Goal: Navigation & Orientation: Find specific page/section

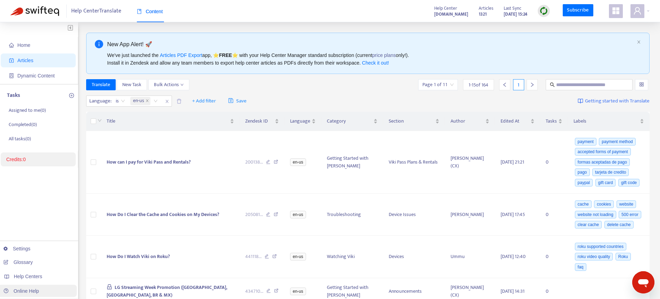
click at [23, 291] on link "Online Help" at bounding box center [20, 291] width 35 height 6
click at [650, 10] on div "Help Center Translate Content Help Center [DOMAIN_NAME] Articles 1321 Last Sync…" at bounding box center [330, 11] width 660 height 22
click at [649, 11] on div at bounding box center [639, 11] width 19 height 14
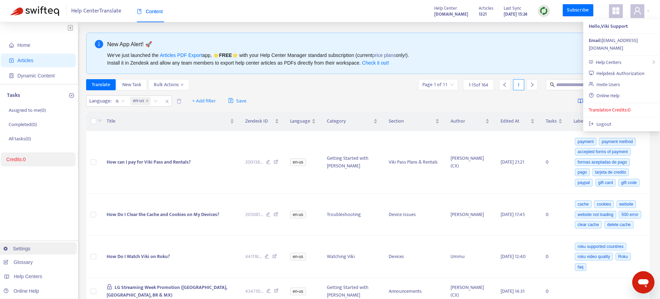
click at [31, 251] on link "Settings" at bounding box center [16, 249] width 27 height 6
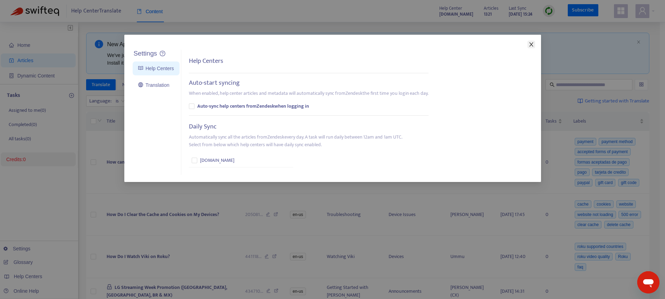
click at [532, 48] on button "Close" at bounding box center [532, 45] width 8 height 8
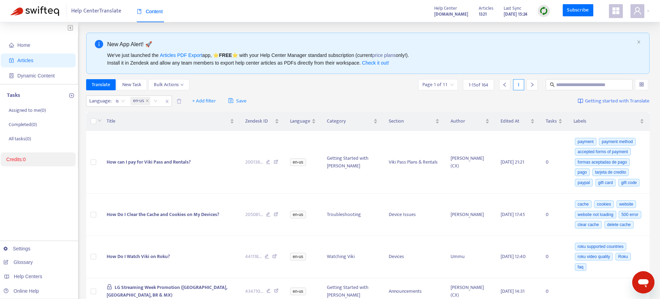
click at [621, 13] on span at bounding box center [616, 11] width 14 height 14
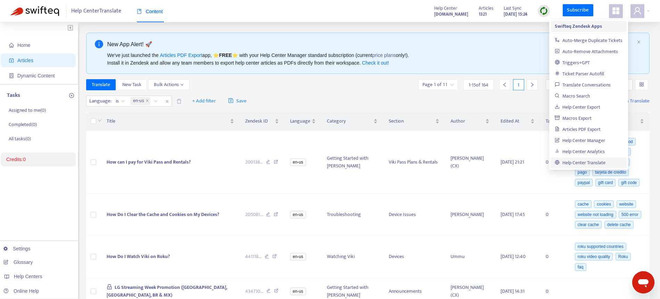
click at [594, 25] on strong "Swifteq Zendesk Apps" at bounding box center [578, 26] width 47 height 8
click at [595, 26] on strong "Swifteq Zendesk Apps" at bounding box center [578, 26] width 47 height 8
click at [633, 12] on icon "user" at bounding box center [637, 11] width 8 height 8
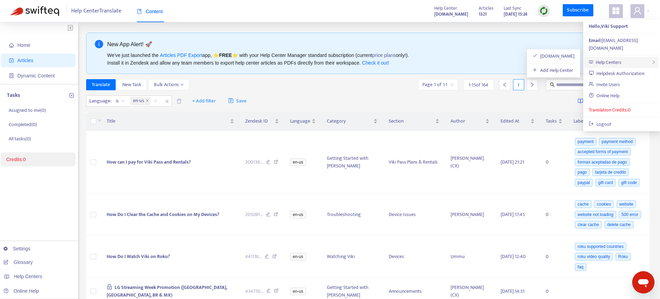
click at [636, 57] on div "Help Centers" at bounding box center [622, 62] width 74 height 11
click at [618, 92] on link "Online Help" at bounding box center [604, 96] width 31 height 8
